Goal: Check status

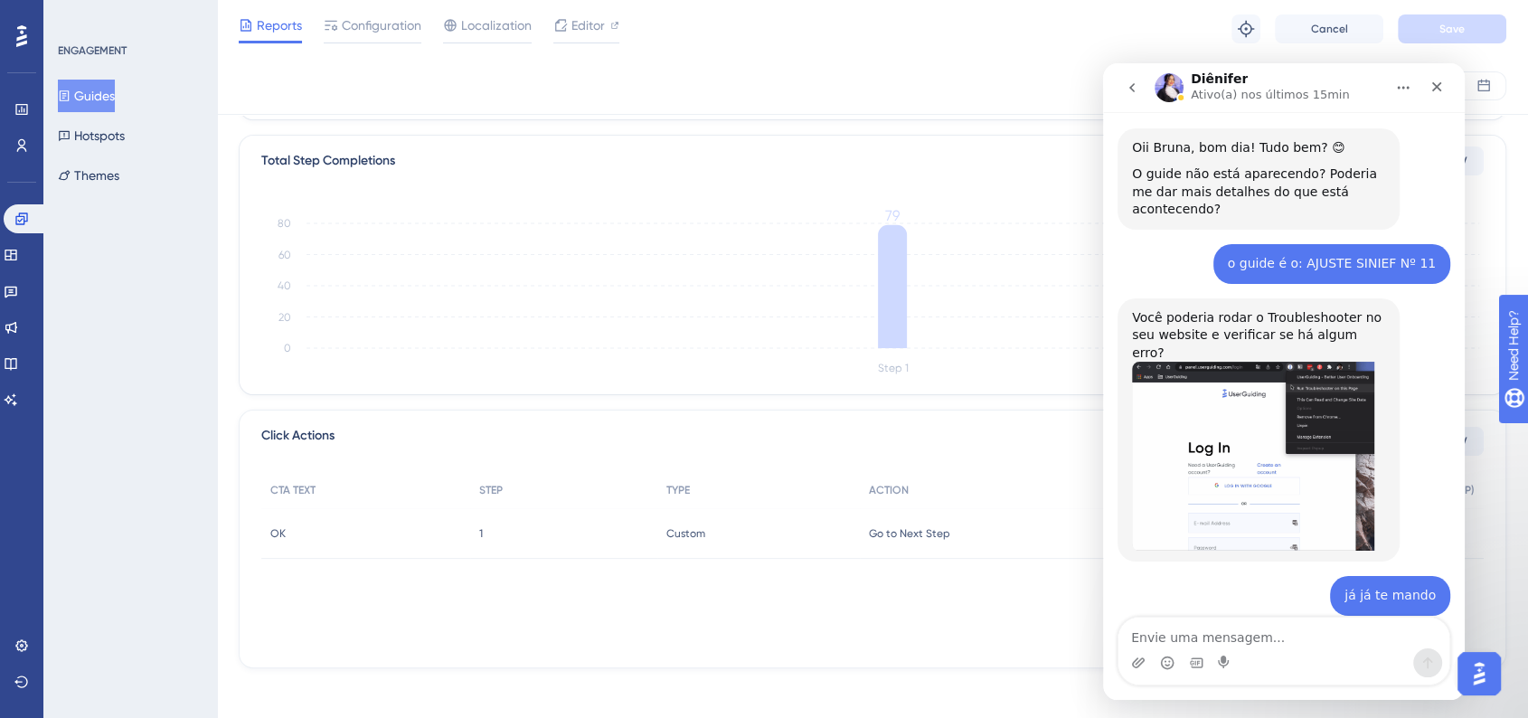
scroll to position [427, 0]
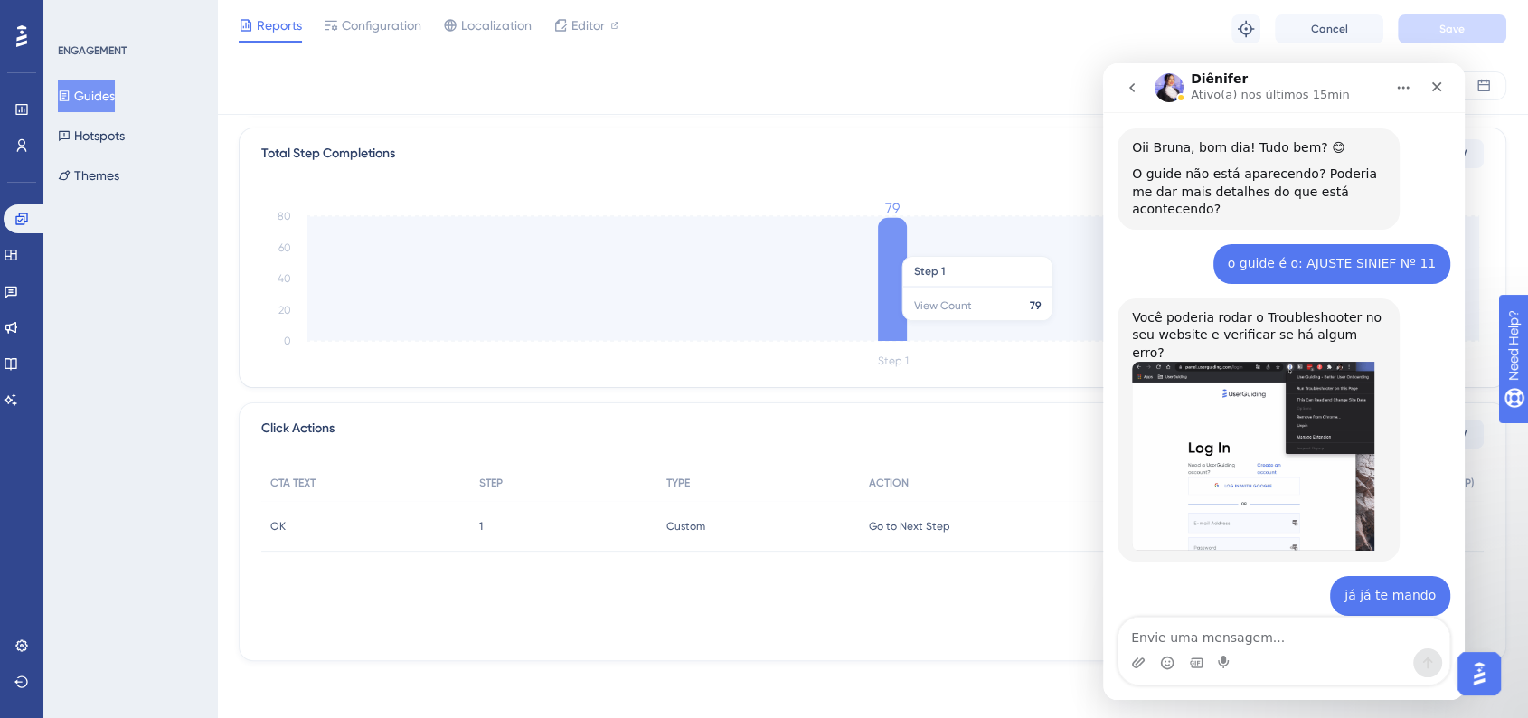
click at [886, 246] on icon at bounding box center [892, 279] width 29 height 123
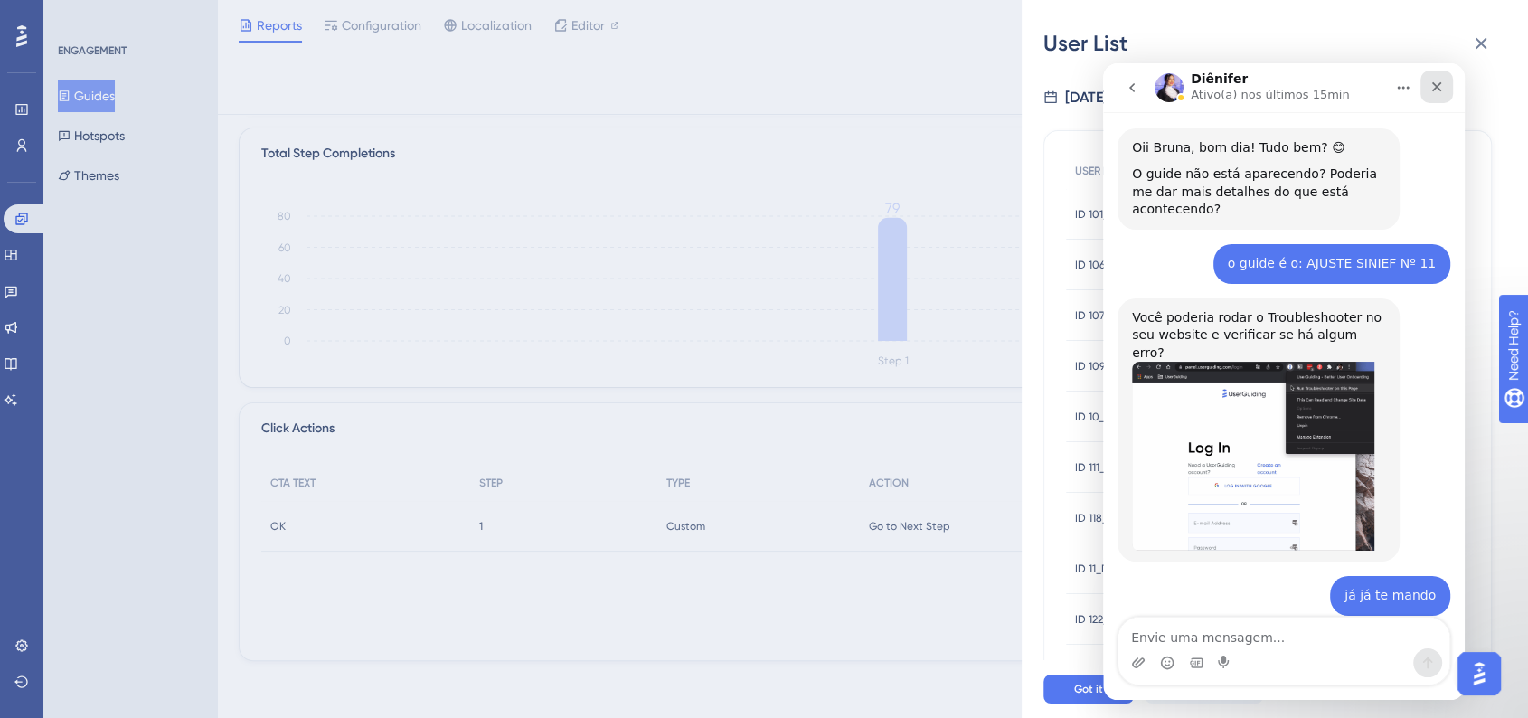
click at [1432, 84] on icon "Fechar" at bounding box center [1437, 87] width 14 height 14
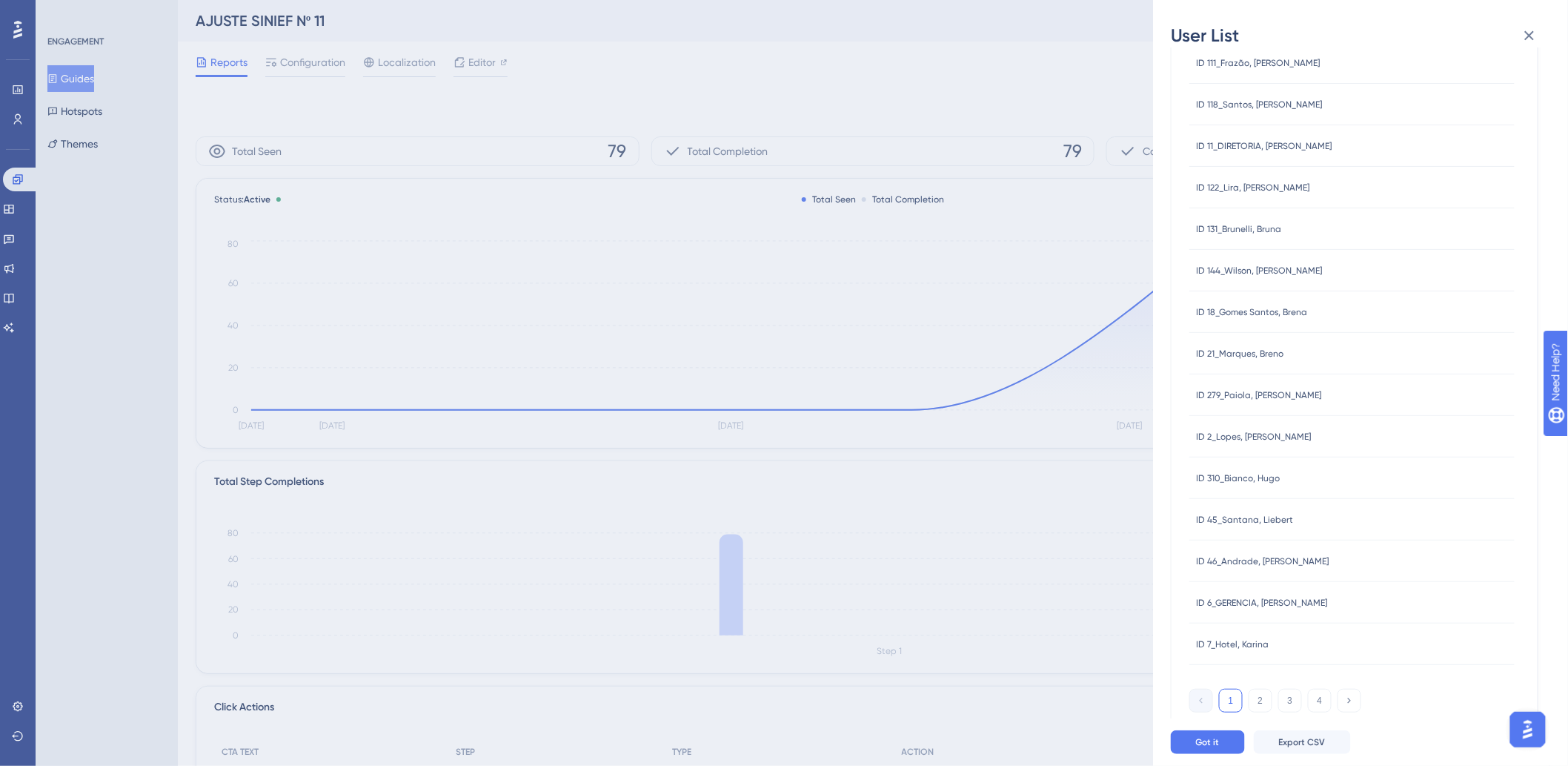
scroll to position [363, 0]
